Goal: Information Seeking & Learning: Learn about a topic

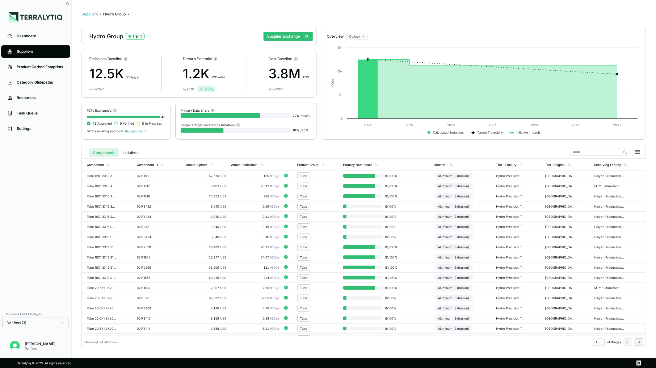
click at [87, 16] on button "Suppliers" at bounding box center [89, 14] width 16 height 5
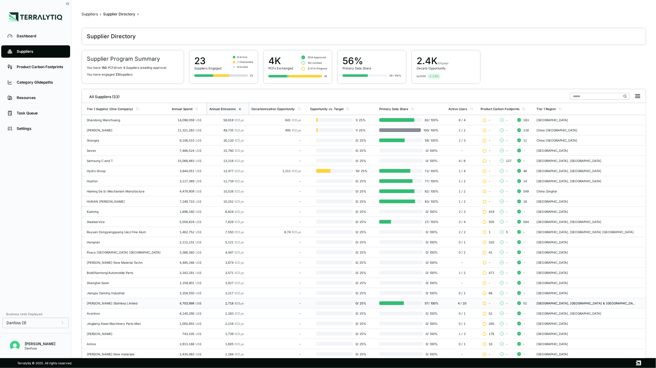
click at [101, 303] on div "Jindal Stainless Limited" at bounding box center [127, 304] width 80 height 4
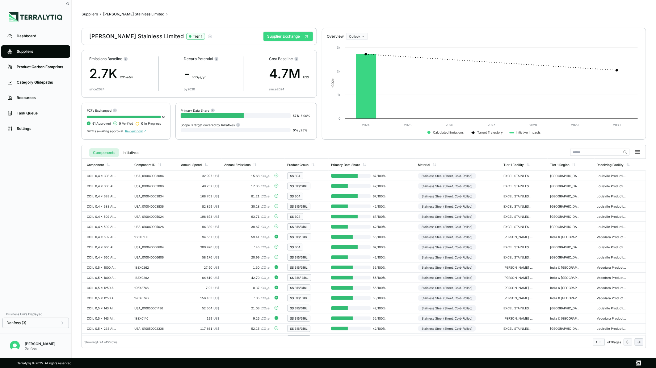
click at [274, 38] on button "Supplier Exchange" at bounding box center [287, 36] width 49 height 9
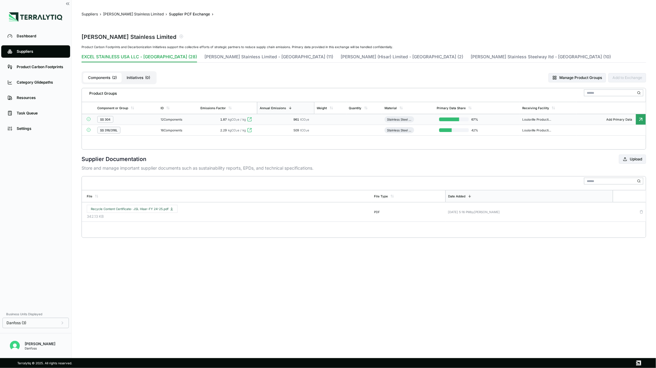
click at [326, 124] on td at bounding box center [330, 119] width 32 height 11
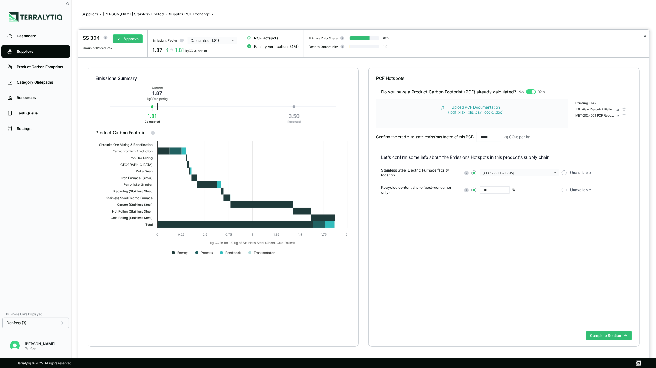
click at [644, 35] on button "✕" at bounding box center [645, 35] width 4 height 7
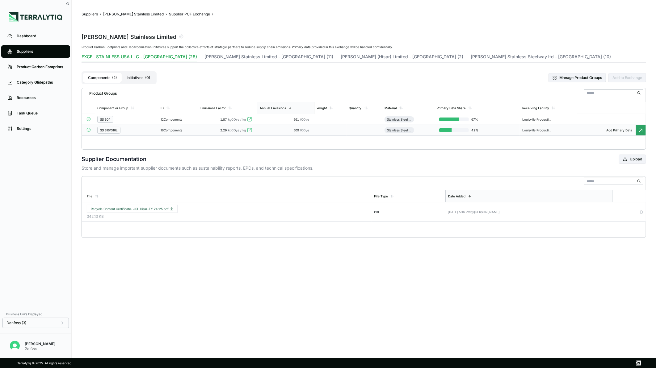
click at [178, 134] on td "16 Components" at bounding box center [178, 130] width 40 height 11
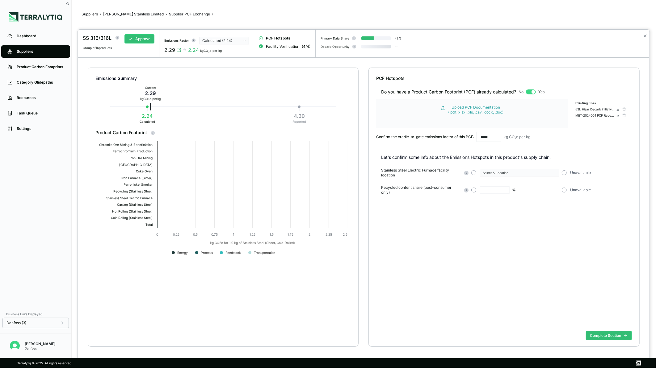
type input "**"
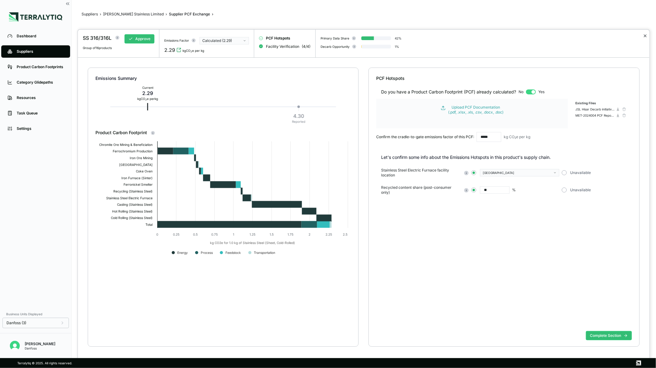
click at [644, 36] on button "✕" at bounding box center [645, 35] width 4 height 7
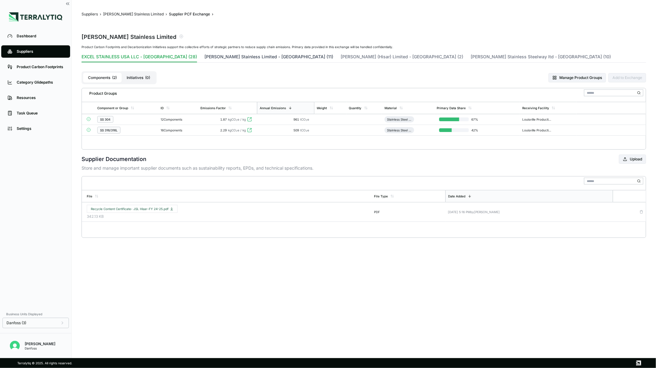
click at [226, 60] on button "Jindal Stainless Limited - India (11)" at bounding box center [268, 58] width 129 height 9
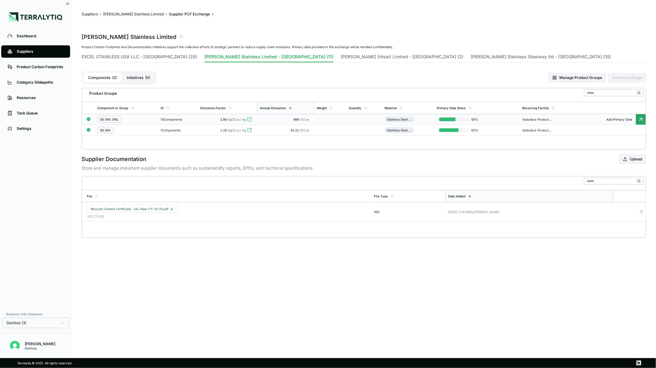
click at [223, 122] on td "2.80 kgCO 2 e / kg" at bounding box center [227, 119] width 59 height 11
click at [235, 122] on td "2.80 kgCO 2 e / kg" at bounding box center [227, 119] width 59 height 11
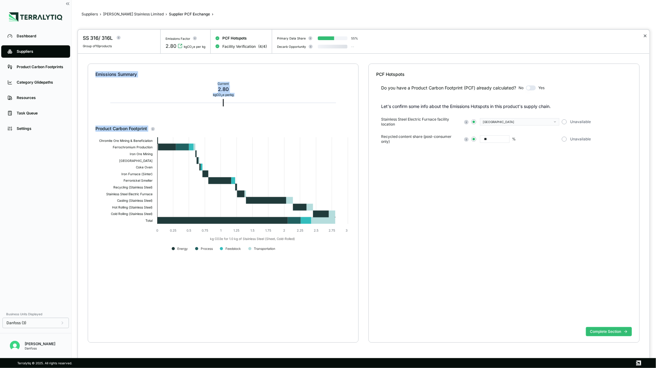
click at [645, 39] on button "✕" at bounding box center [645, 35] width 4 height 7
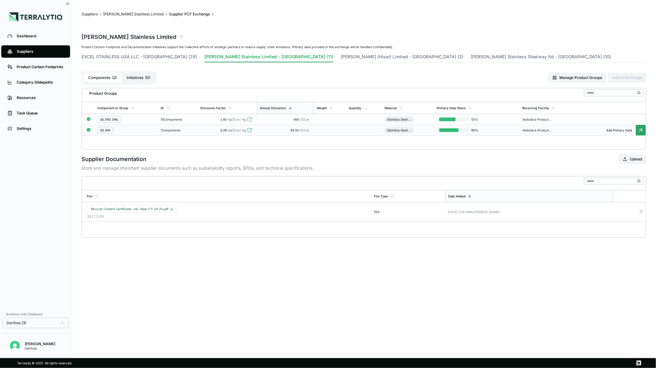
click at [297, 131] on span "61.01" at bounding box center [296, 130] width 10 height 4
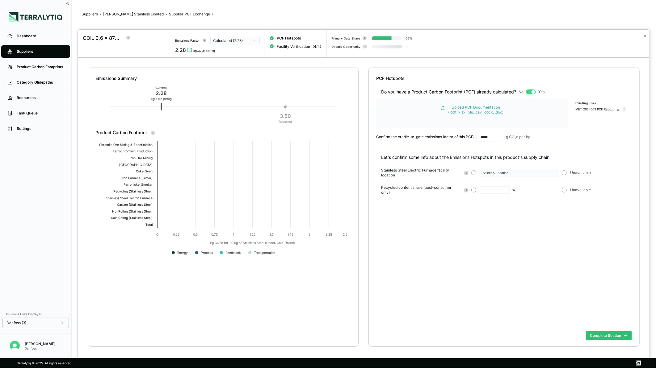
type input "**"
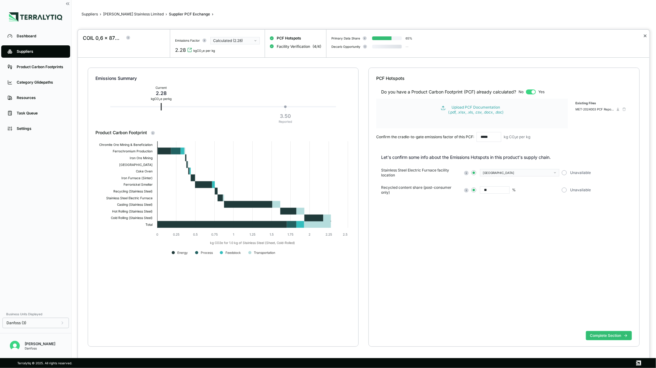
click at [644, 35] on button "✕" at bounding box center [645, 35] width 4 height 7
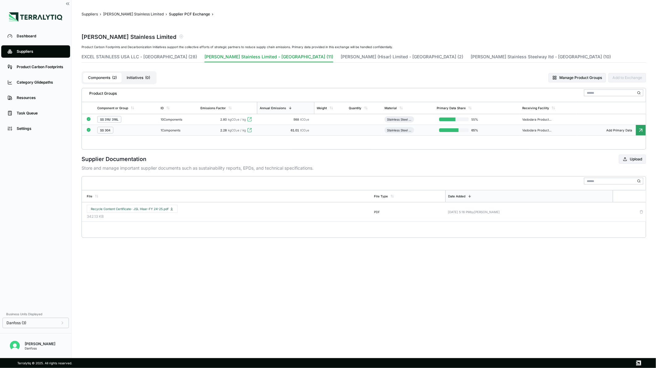
drag, startPoint x: 140, startPoint y: 14, endPoint x: 139, endPoint y: 17, distance: 3.5
click at [140, 14] on button "Jindal Stainless Limited" at bounding box center [133, 14] width 61 height 5
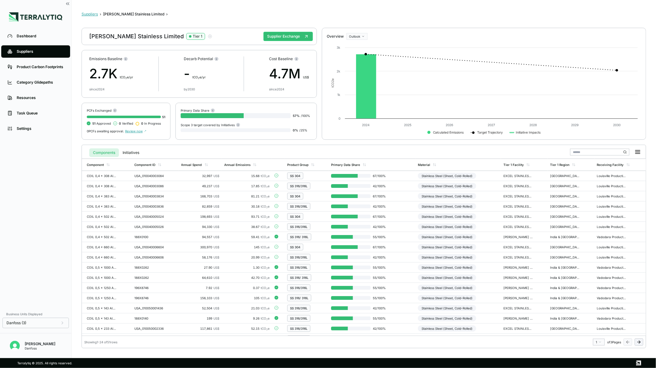
click at [90, 15] on button "Suppliers" at bounding box center [89, 14] width 16 height 5
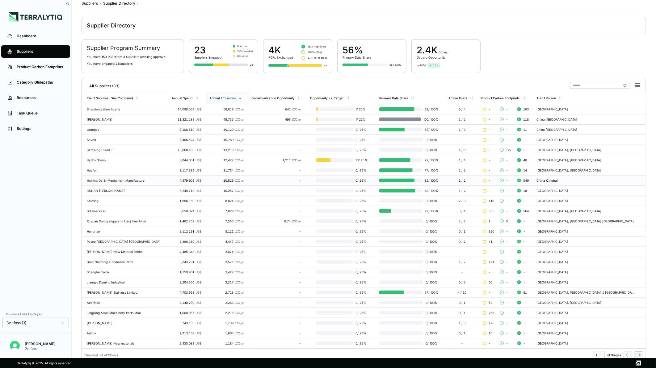
scroll to position [14, 0]
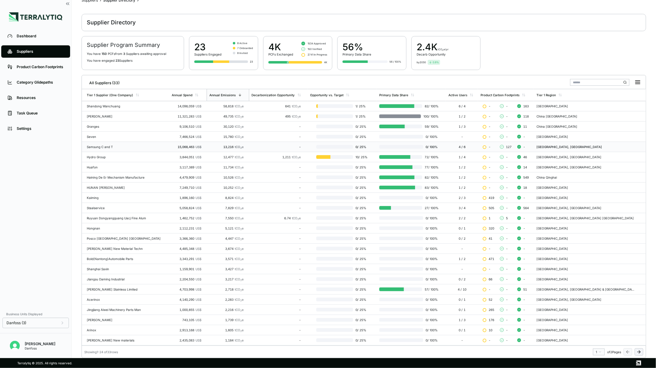
click at [137, 148] on div "Samsung C and T" at bounding box center [127, 147] width 80 height 4
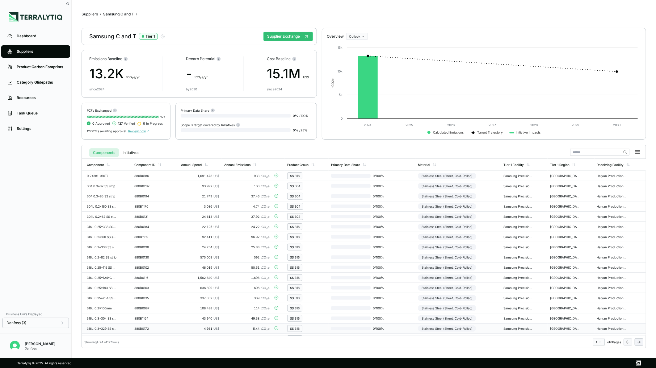
scroll to position [80, 0]
click at [295, 41] on button "Supplier Exchange" at bounding box center [287, 36] width 49 height 9
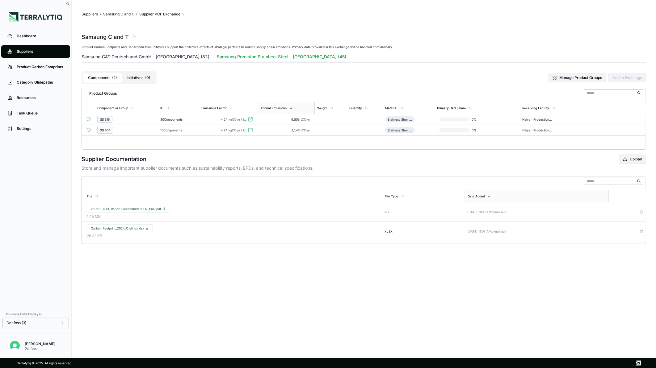
click at [144, 60] on button "Samsung C&T Deutschland GmbH - Romania (82)" at bounding box center [145, 58] width 128 height 9
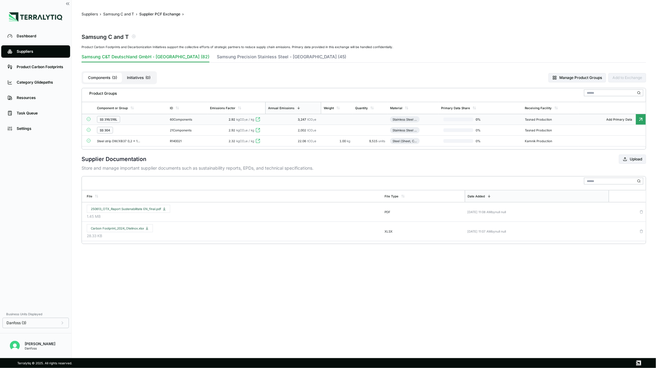
click at [368, 122] on td at bounding box center [370, 119] width 35 height 11
click at [378, 122] on td at bounding box center [370, 119] width 35 height 11
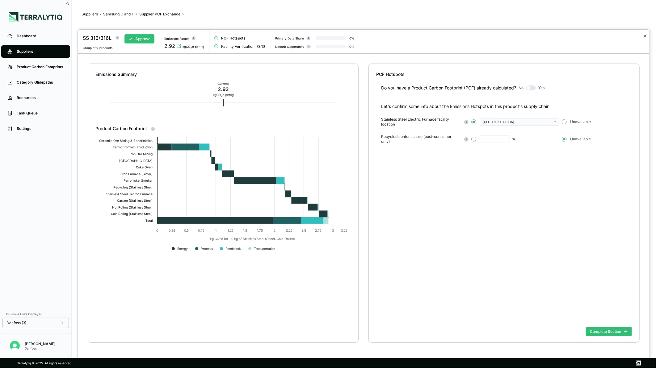
click at [644, 35] on button "✕" at bounding box center [645, 35] width 4 height 7
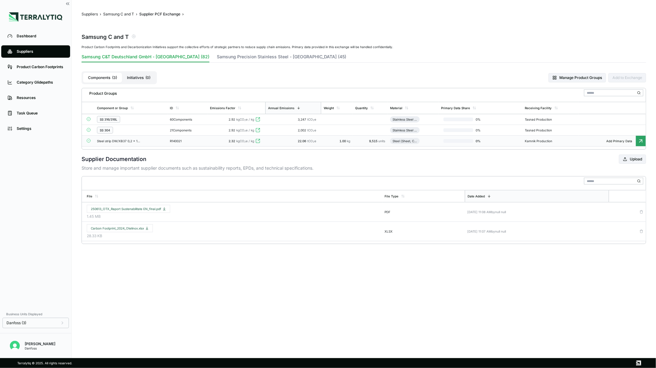
click at [193, 141] on div "R140021" at bounding box center [185, 141] width 30 height 4
click at [205, 123] on td "60 Components" at bounding box center [187, 119] width 40 height 11
